Goal: Task Accomplishment & Management: Manage account settings

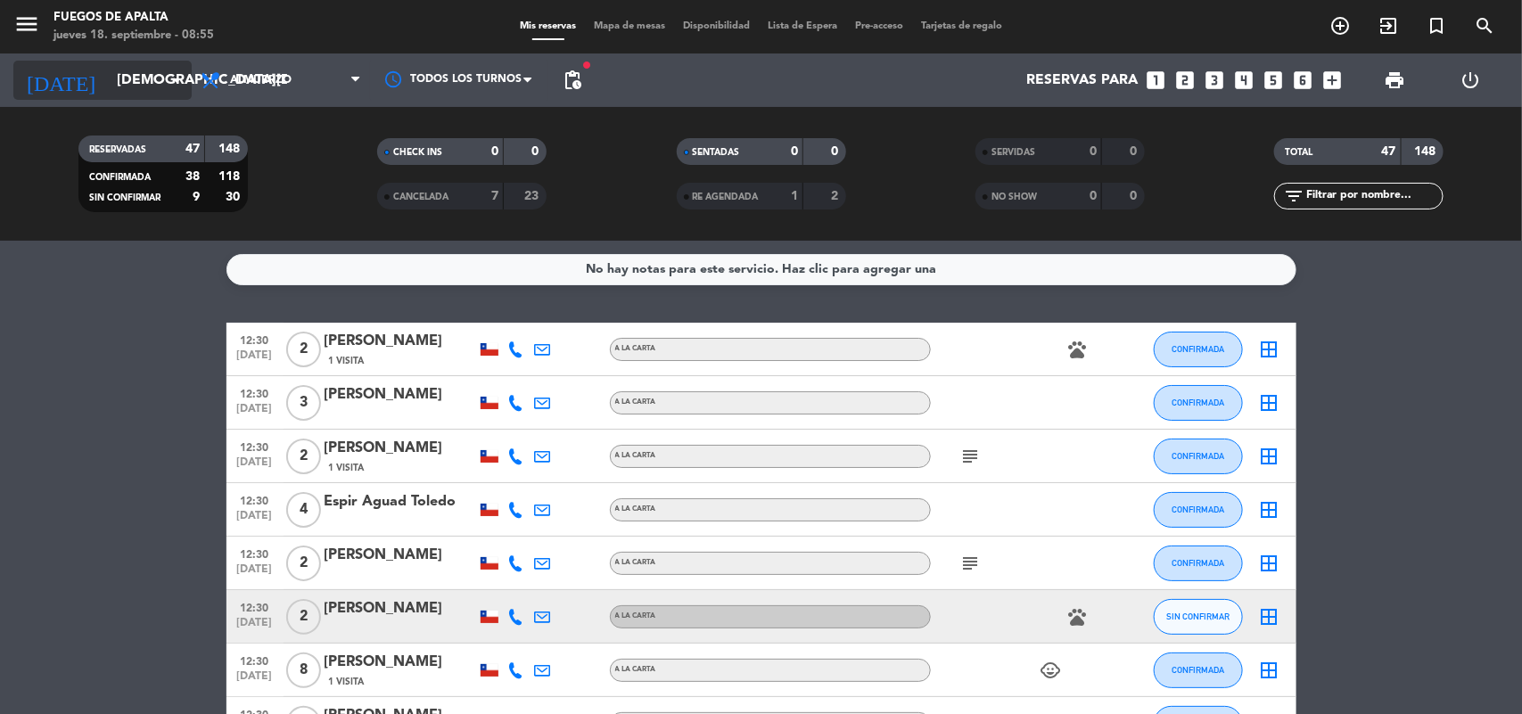
click at [158, 74] on input "[DEMOGRAPHIC_DATA][DATE]" at bounding box center [202, 80] width 188 height 35
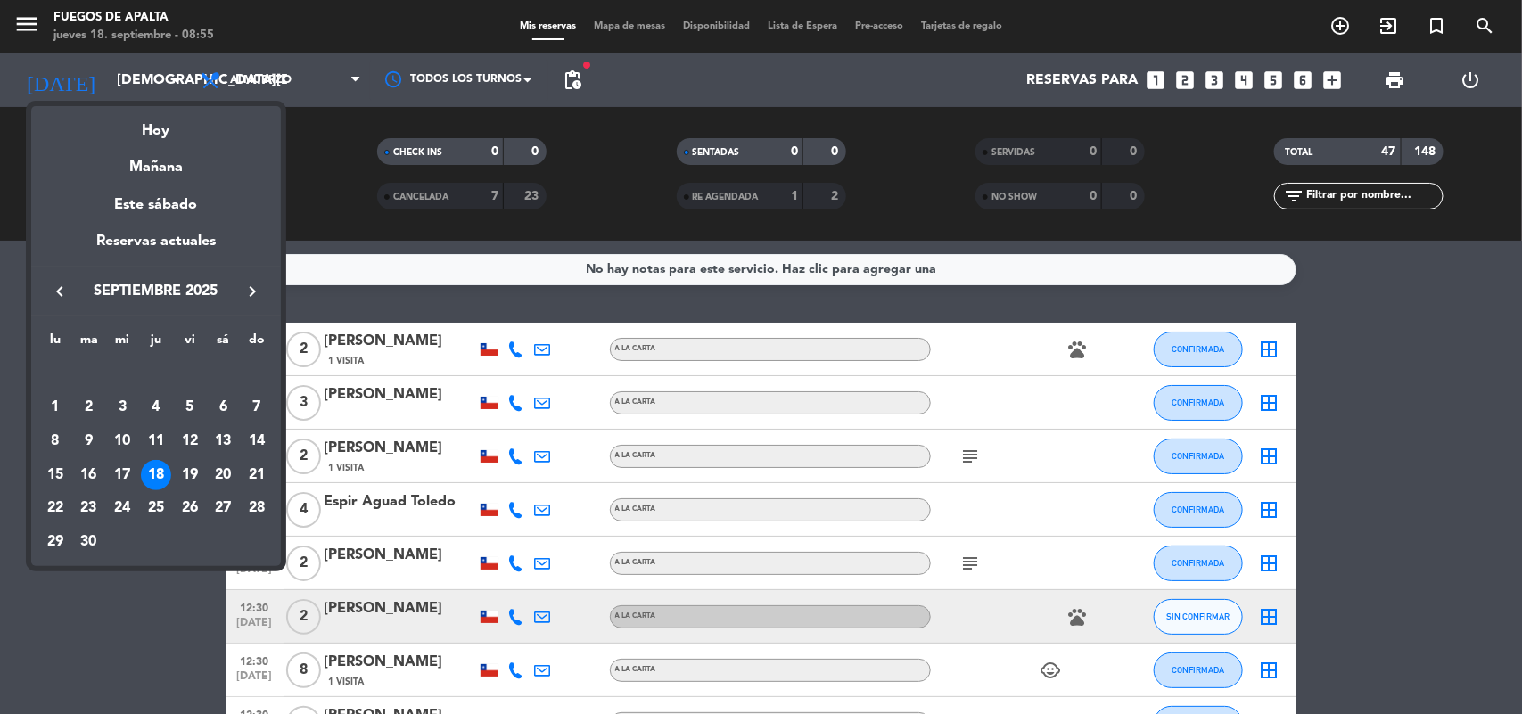
click at [573, 78] on div at bounding box center [761, 357] width 1522 height 714
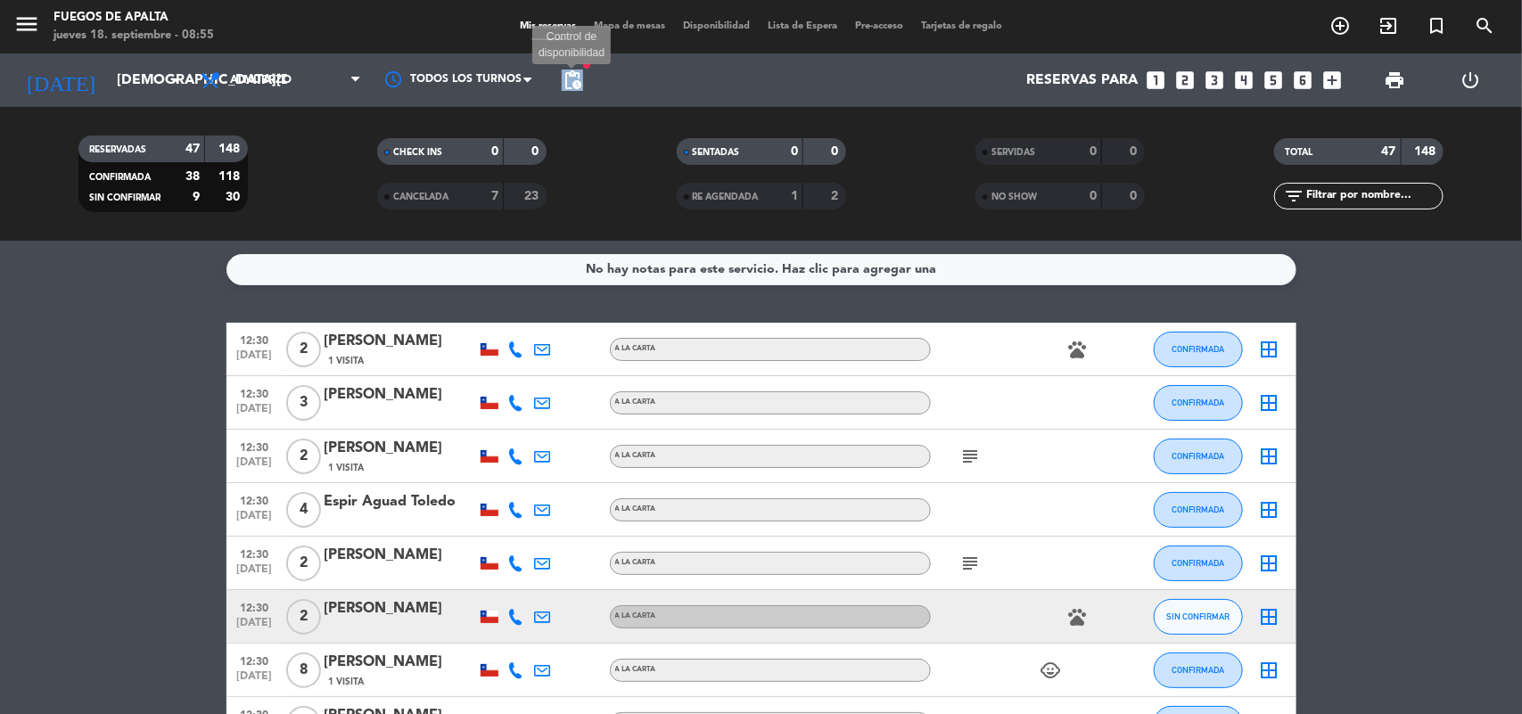
click at [573, 78] on span "pending_actions" at bounding box center [572, 80] width 21 height 21
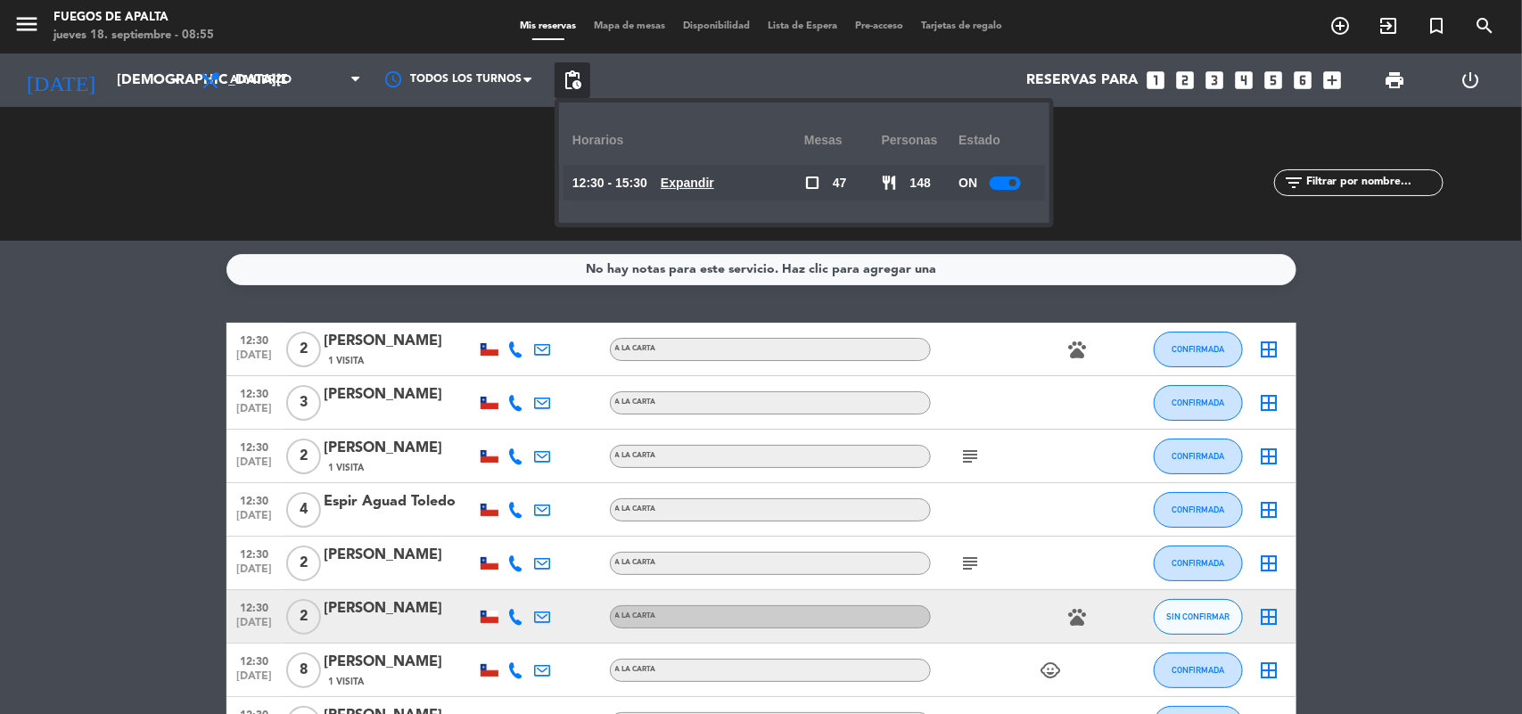
click at [714, 183] on u "Expandir" at bounding box center [688, 183] width 54 height 14
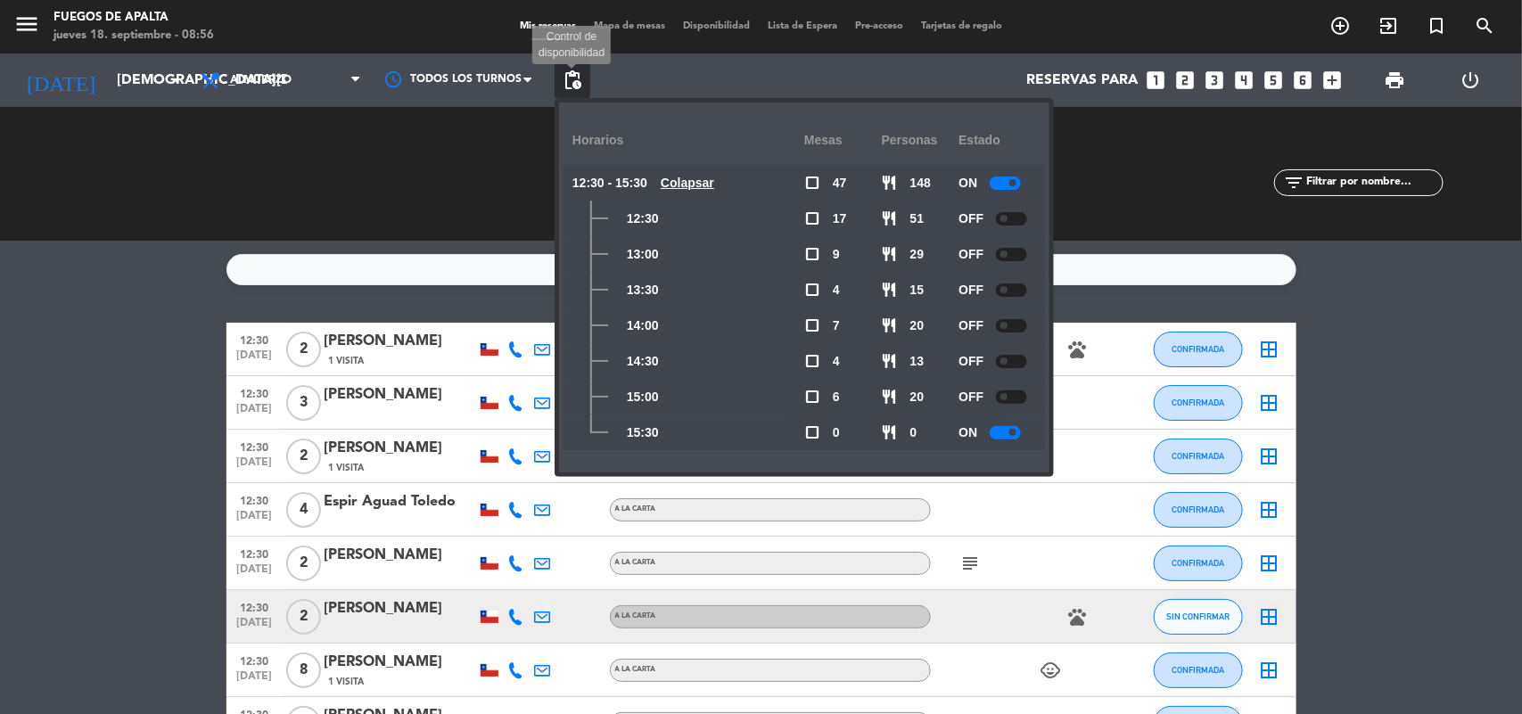
click at [568, 85] on span "pending_actions" at bounding box center [572, 80] width 21 height 21
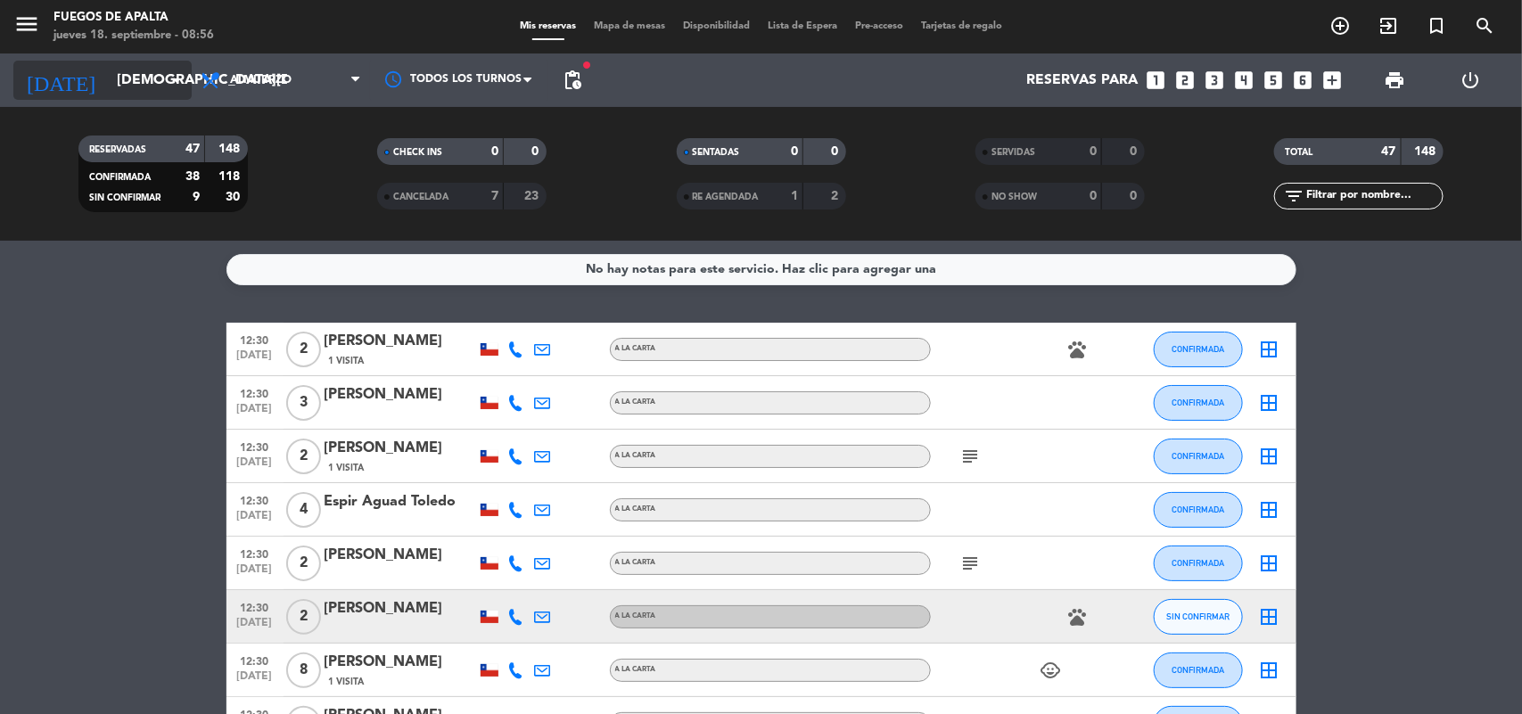
click at [163, 86] on input "[DEMOGRAPHIC_DATA][DATE]" at bounding box center [202, 80] width 188 height 35
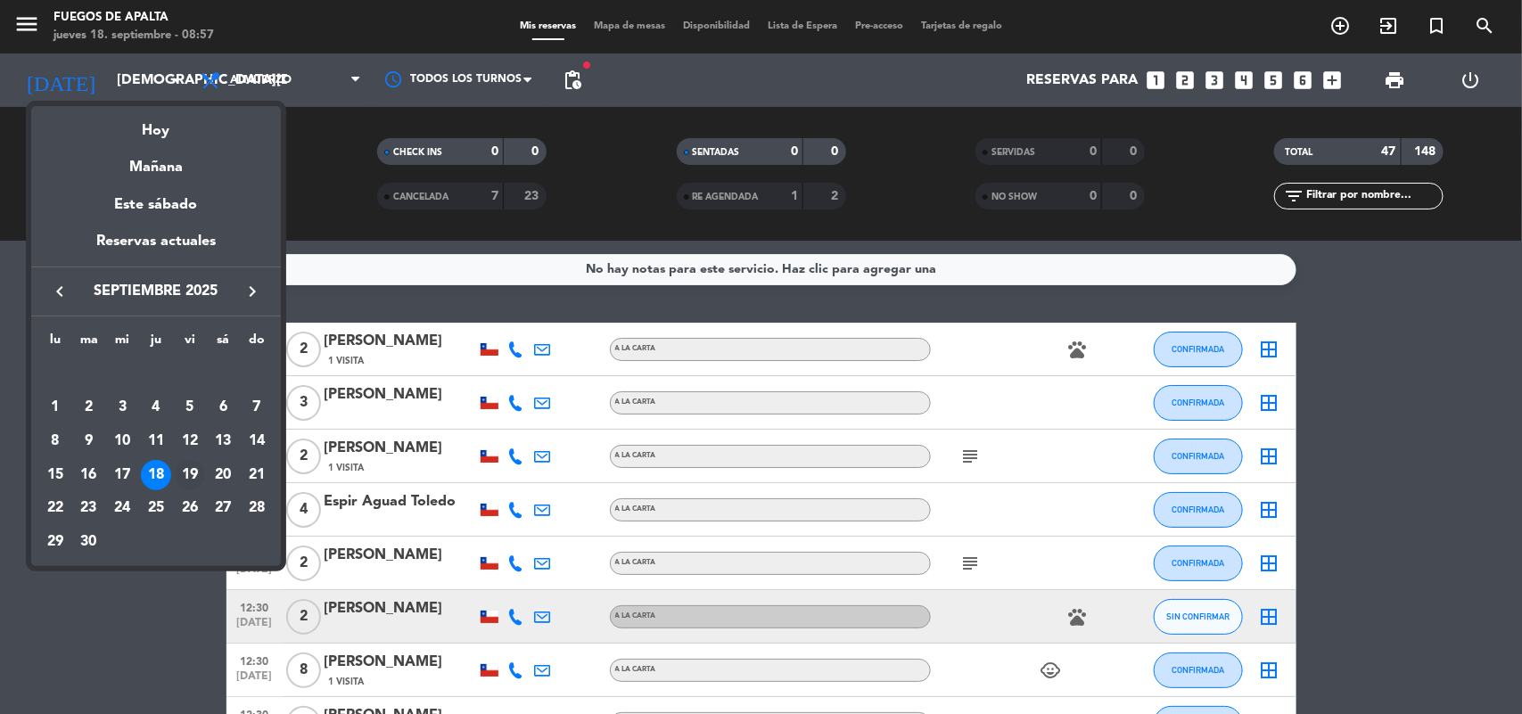
click at [185, 469] on div "19" at bounding box center [190, 475] width 30 height 30
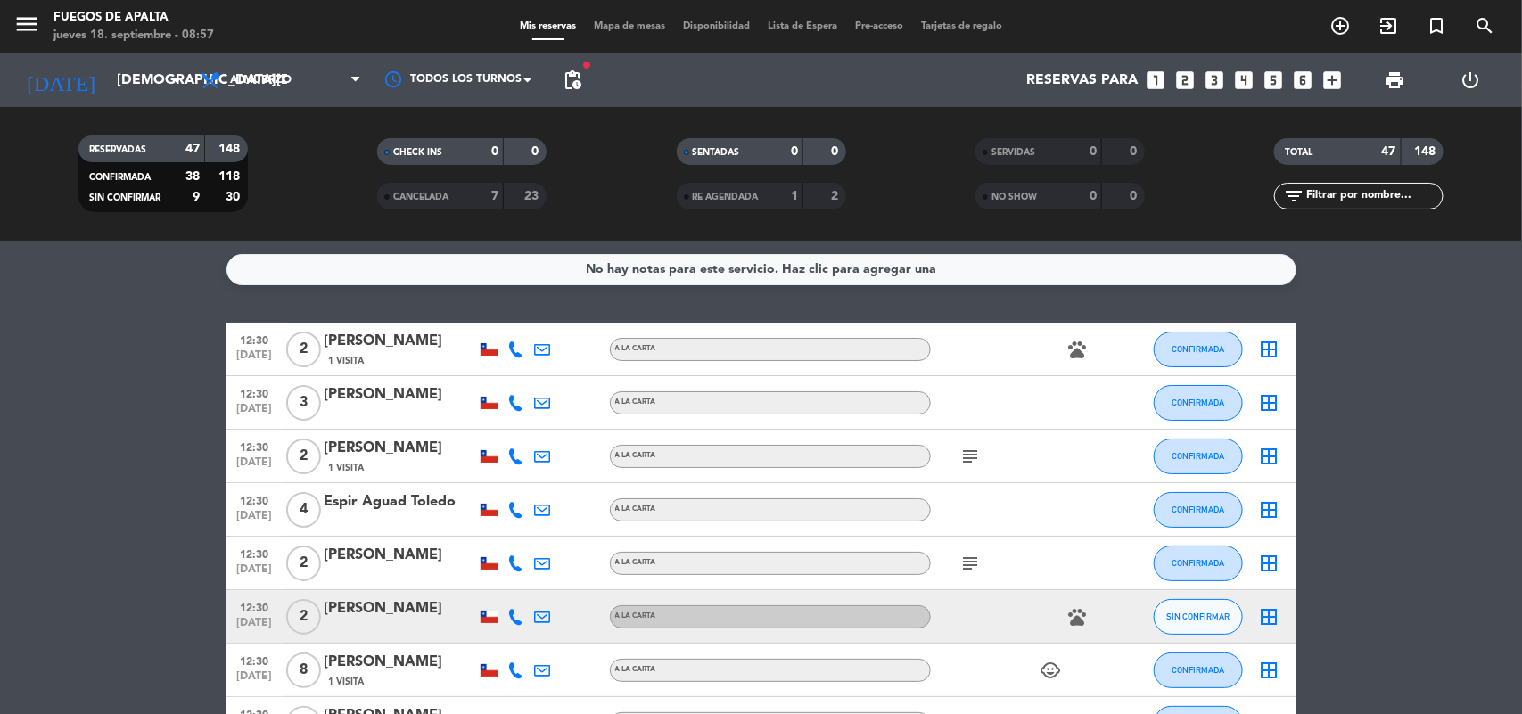
type input "[DATE]"
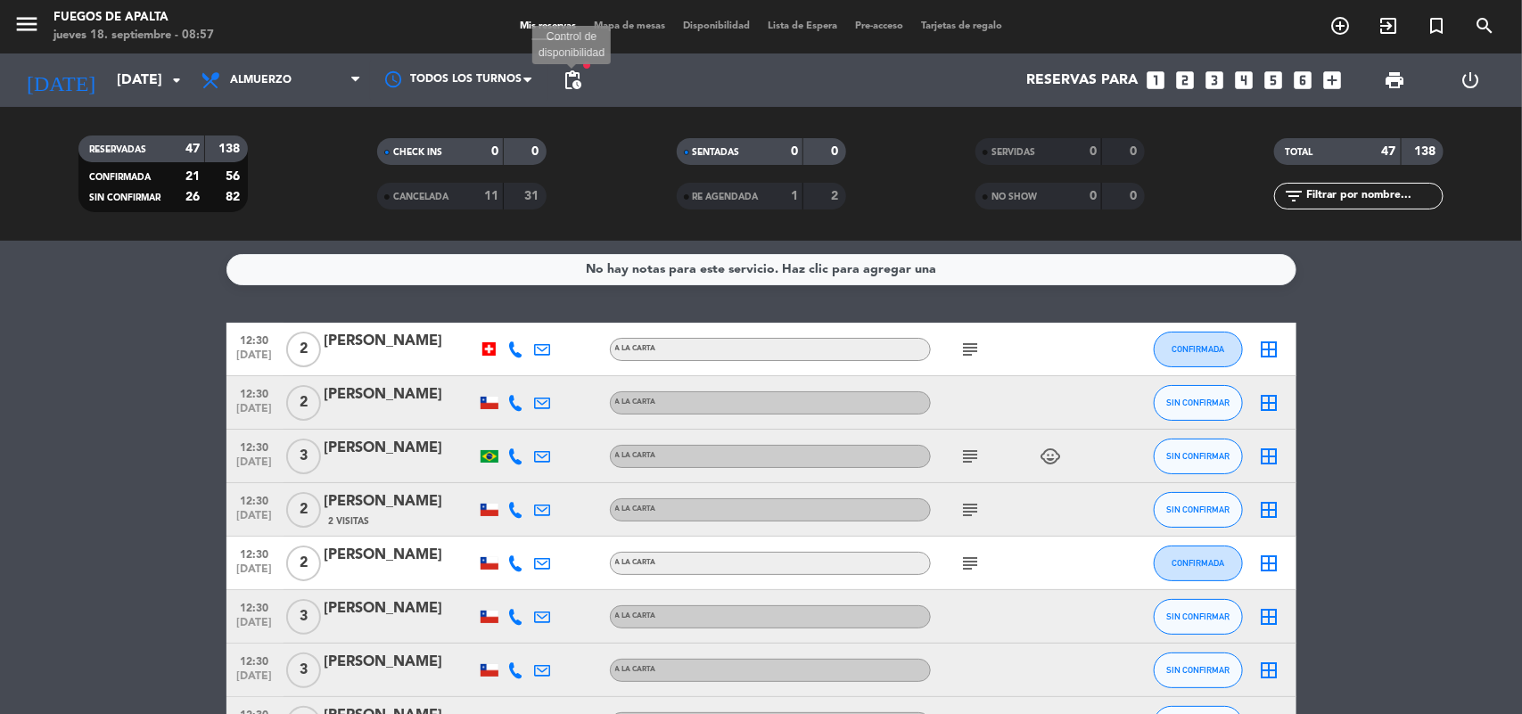
click at [567, 77] on span "pending_actions" at bounding box center [572, 80] width 21 height 21
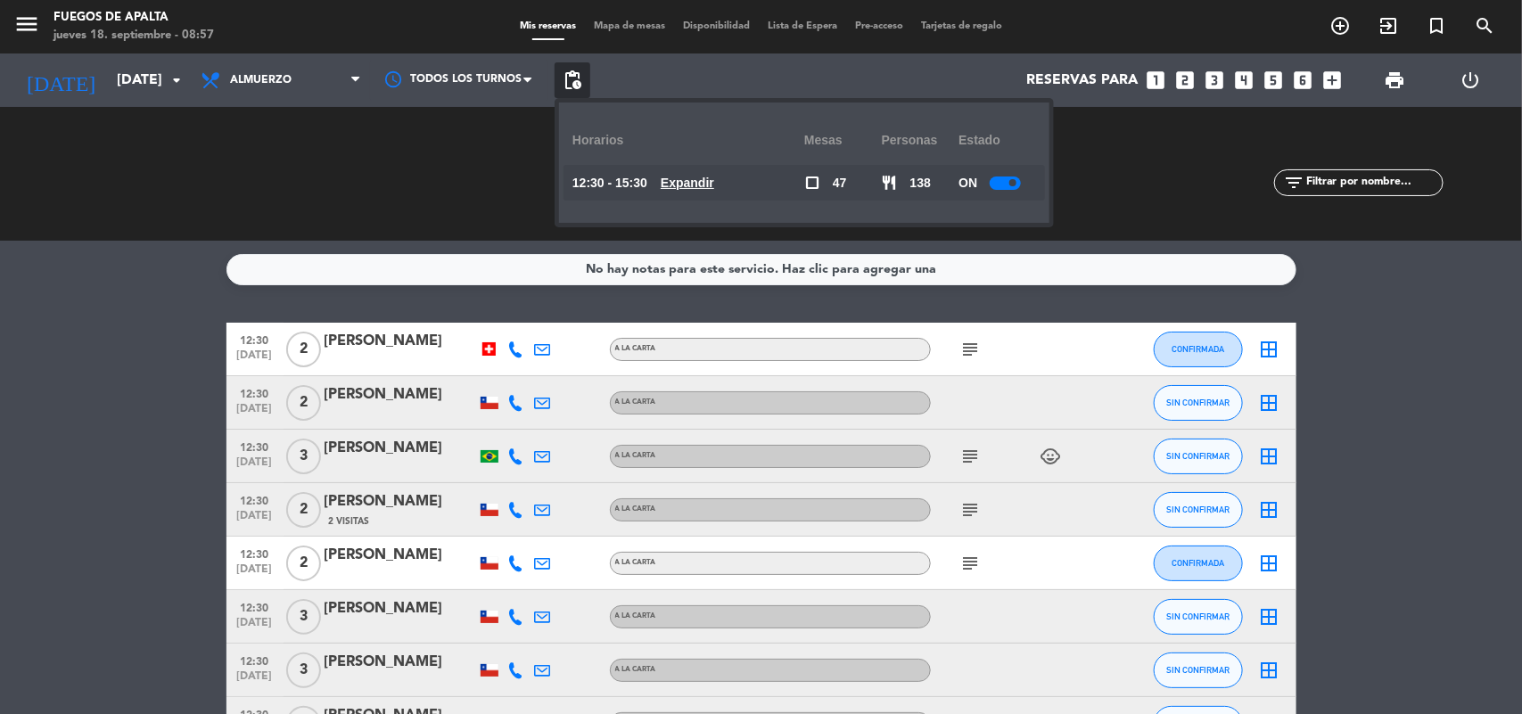
click at [696, 184] on u "Expandir" at bounding box center [688, 183] width 54 height 14
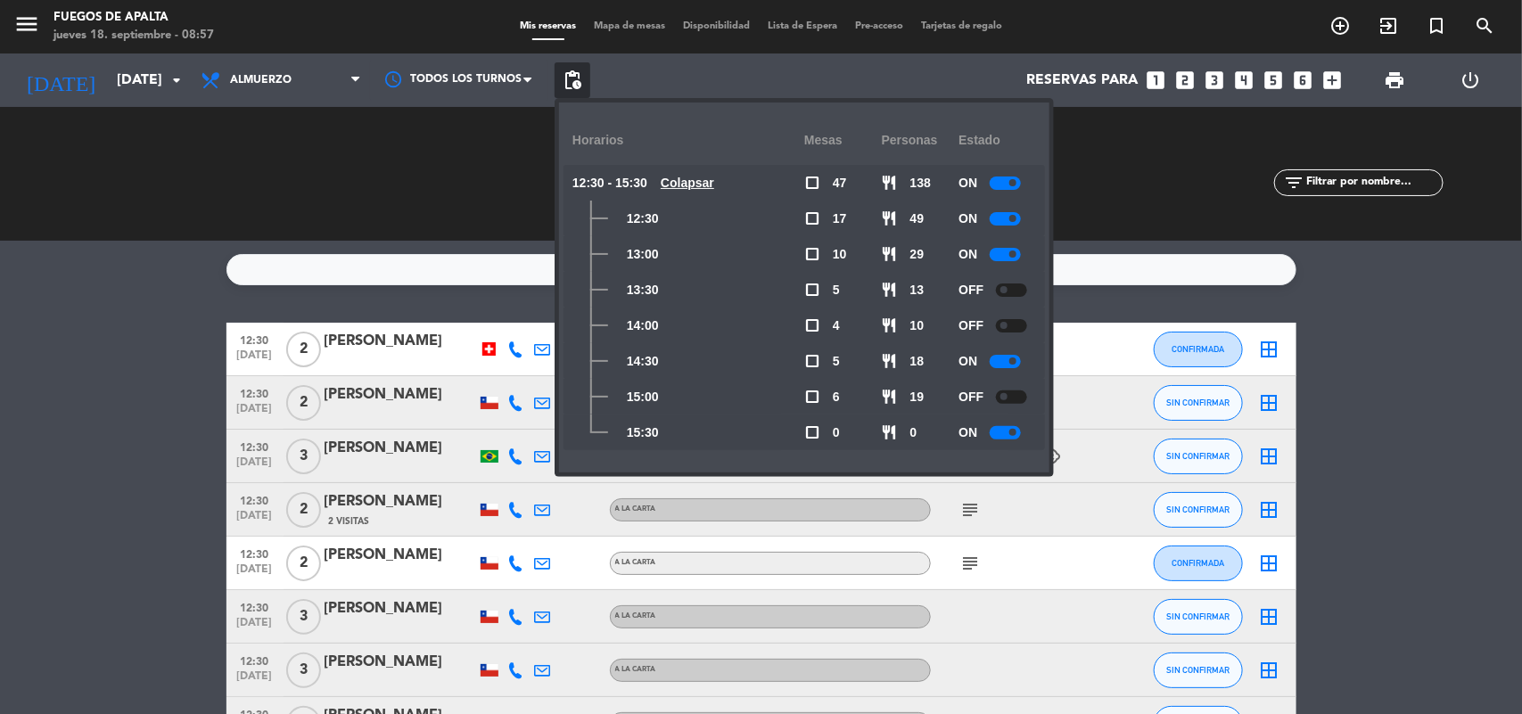
click at [1015, 331] on div at bounding box center [1011, 325] width 31 height 13
click at [1017, 363] on span at bounding box center [1012, 361] width 7 height 7
click at [1008, 285] on div at bounding box center [1011, 290] width 31 height 13
click at [1073, 399] on div at bounding box center [1011, 402] width 161 height 53
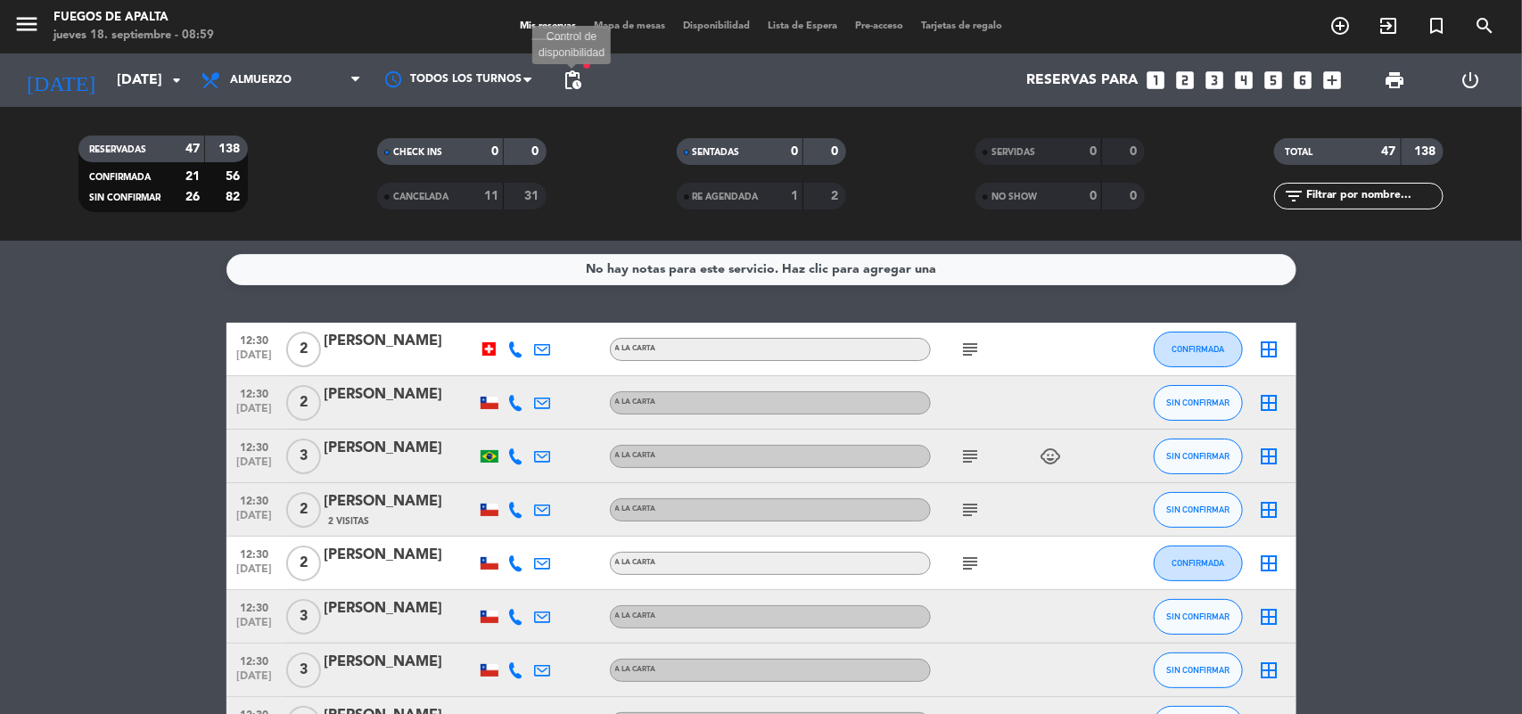
click at [568, 77] on span "pending_actions" at bounding box center [572, 80] width 21 height 21
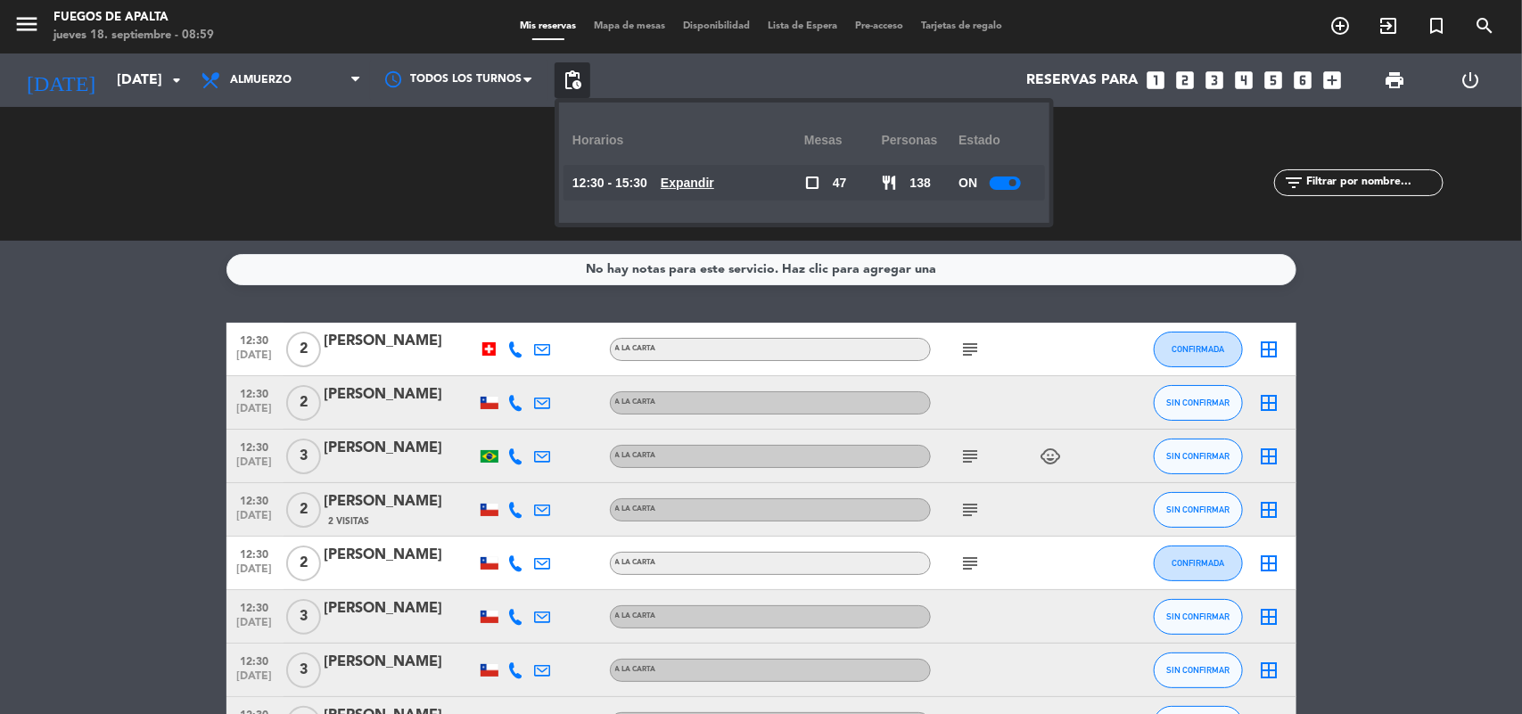
click at [700, 179] on u "Expandir" at bounding box center [688, 183] width 54 height 14
